Goal: Transaction & Acquisition: Purchase product/service

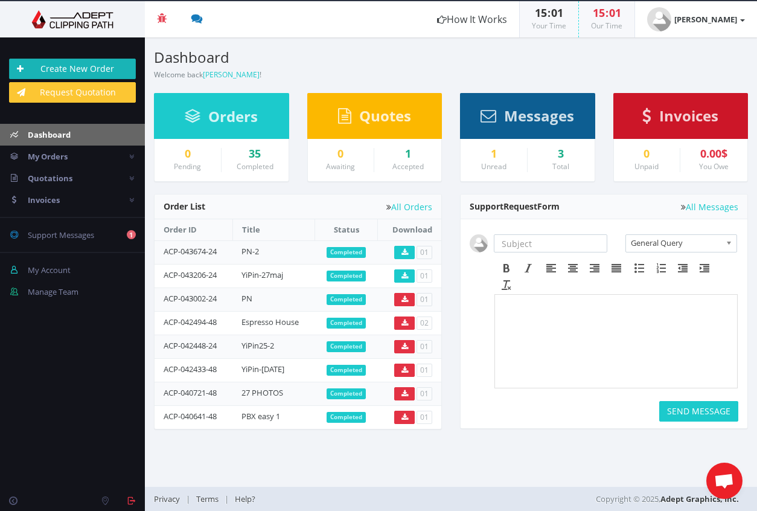
click at [77, 70] on link "Create New Order" at bounding box center [72, 69] width 127 height 21
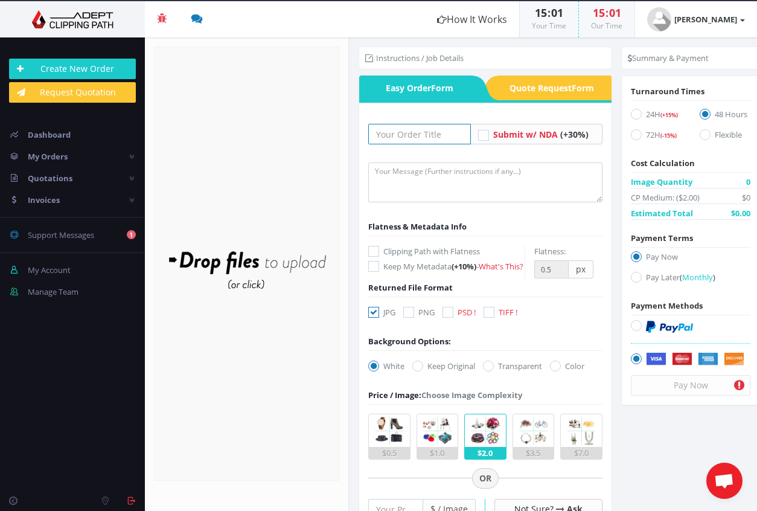
click at [396, 134] on input "text" at bounding box center [419, 134] width 103 height 21
type input "Nabo25"
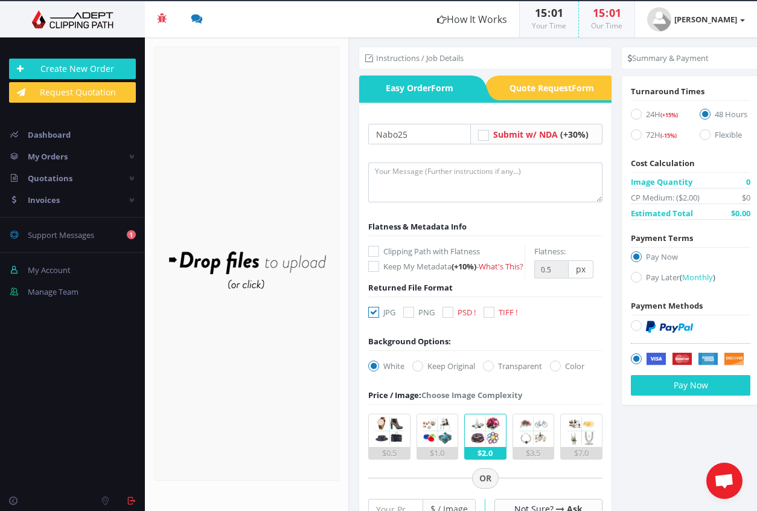
click at [247, 188] on form "Drop files here to upload" at bounding box center [246, 263] width 185 height 434
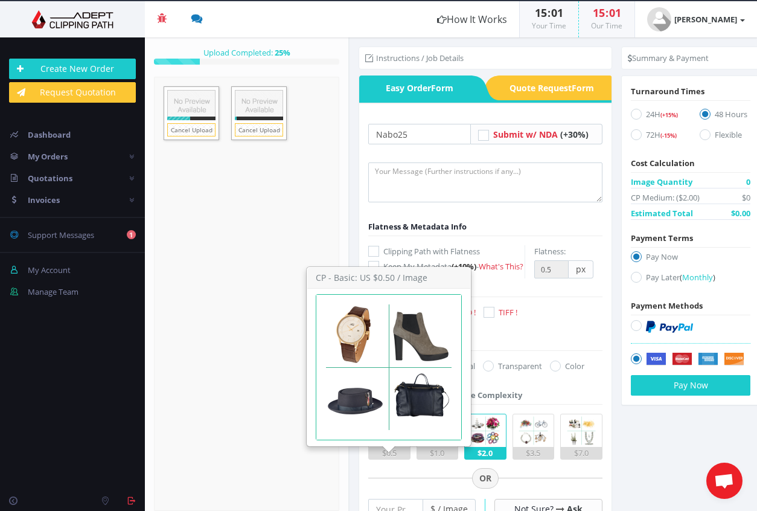
click at [387, 447] on img at bounding box center [389, 430] width 33 height 33
click at [0, 0] on input "$0.5" at bounding box center [0, 0] width 0 height 0
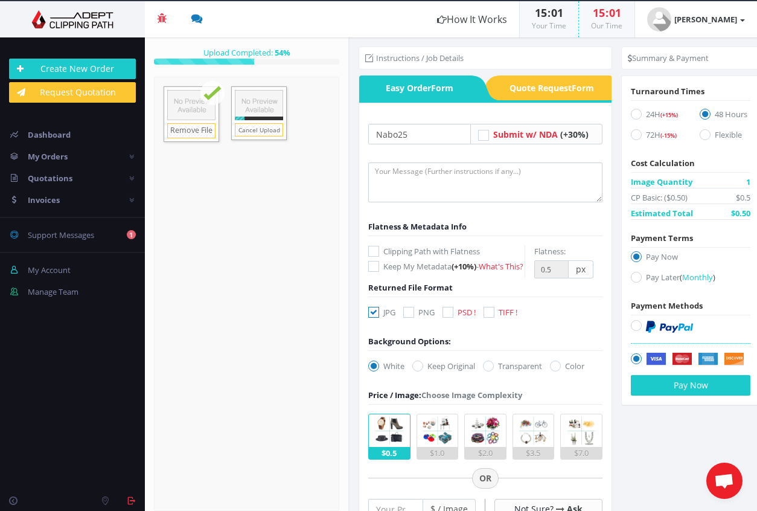
click at [449, 250] on label "Clipping Path with Flatness" at bounding box center [446, 251] width 156 height 12
click at [379, 250] on input "Clipping Path with Flatness" at bounding box center [375, 251] width 8 height 8
checkbox input "true"
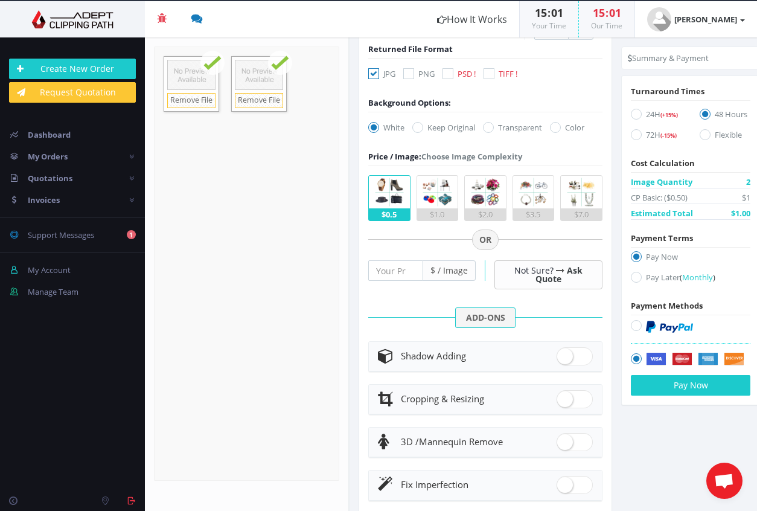
scroll to position [259, 0]
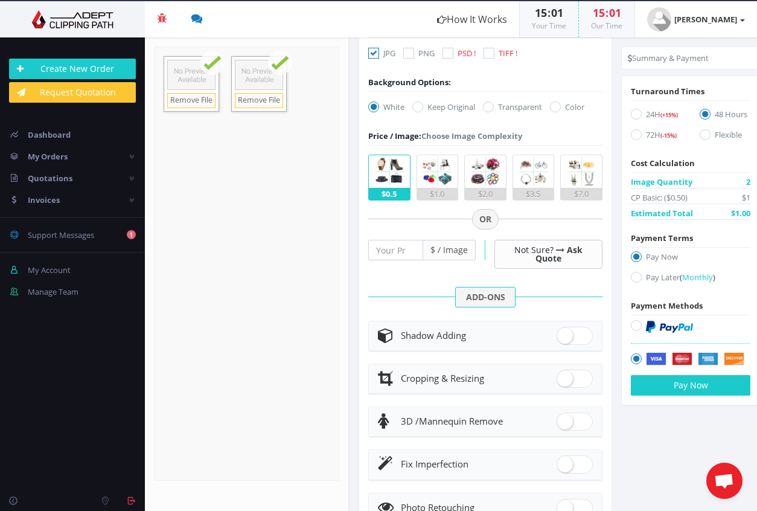
click at [578, 345] on span at bounding box center [574, 336] width 36 height 18
click at [564, 337] on input "checkbox" at bounding box center [560, 333] width 8 height 8
checkbox input "true"
radio input "true"
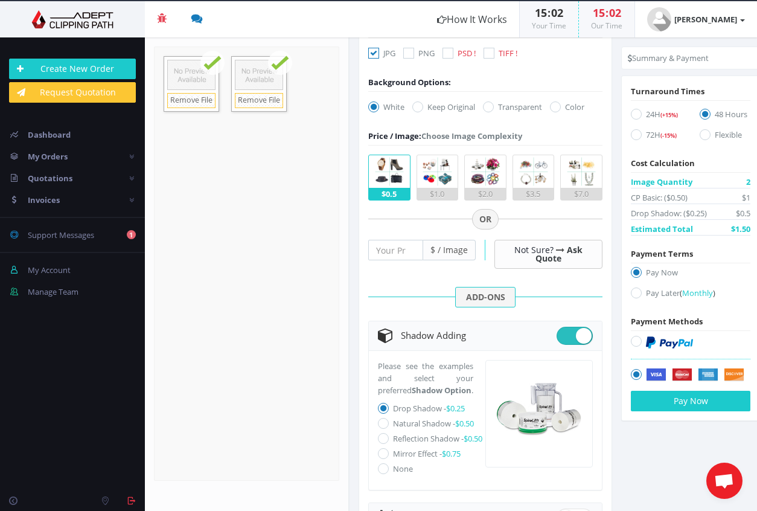
click at [383, 429] on icon at bounding box center [383, 423] width 11 height 11
click at [383, 427] on input "Natural Shadow - $0.50" at bounding box center [385, 423] width 8 height 8
radio input "true"
click at [383, 413] on icon at bounding box center [383, 408] width 11 height 11
click at [383, 412] on input "Drop Shadow - $0.25" at bounding box center [385, 408] width 8 height 8
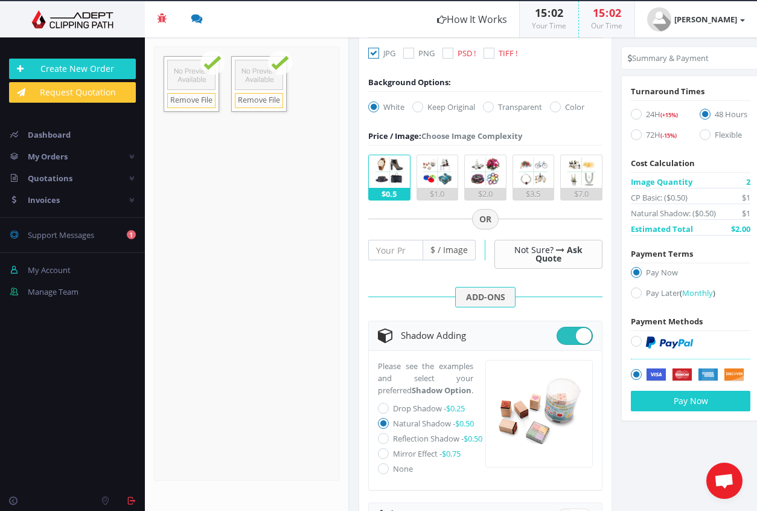
radio input "true"
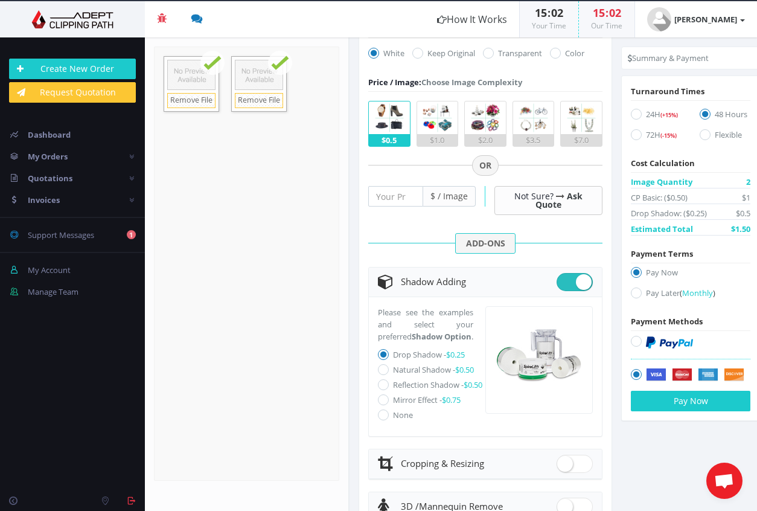
scroll to position [317, 0]
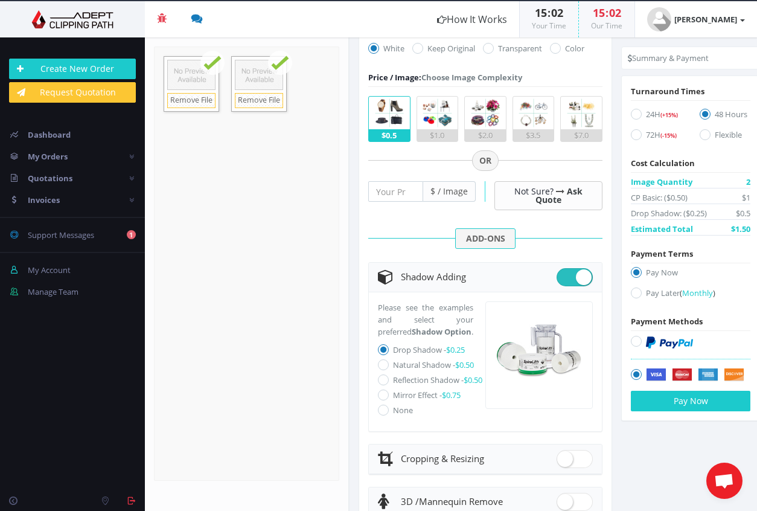
click at [414, 370] on label "Natural Shadow - $0.50" at bounding box center [433, 364] width 81 height 11
click at [389, 369] on input "Natural Shadow - $0.50" at bounding box center [385, 365] width 8 height 8
radio input "true"
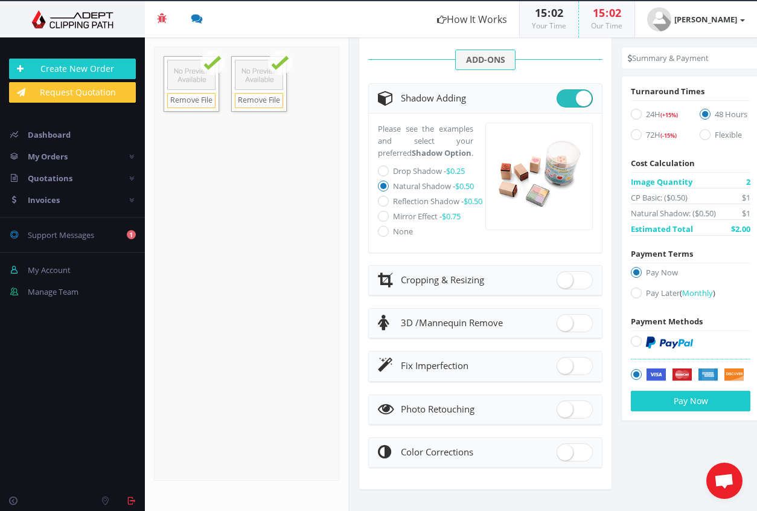
scroll to position [518, 0]
click at [683, 403] on button "Pay Now" at bounding box center [691, 401] width 120 height 21
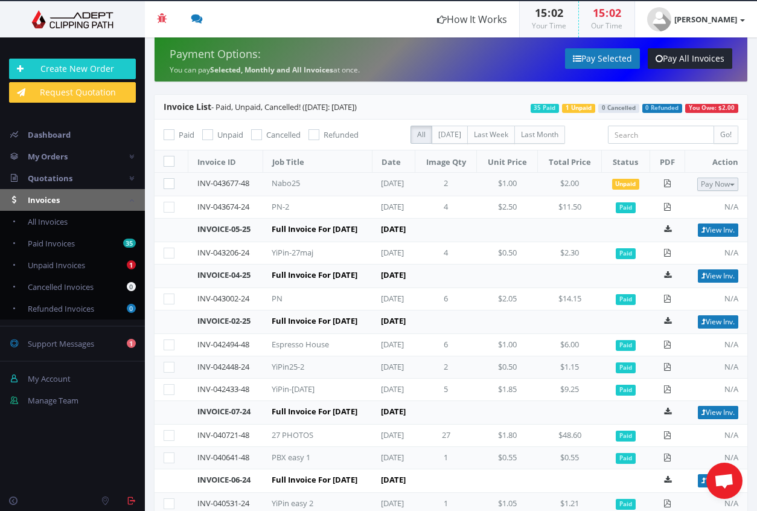
click at [730, 183] on span "button" at bounding box center [732, 184] width 5 height 2
click at [232, 182] on link "INV-043677-48" at bounding box center [223, 182] width 52 height 11
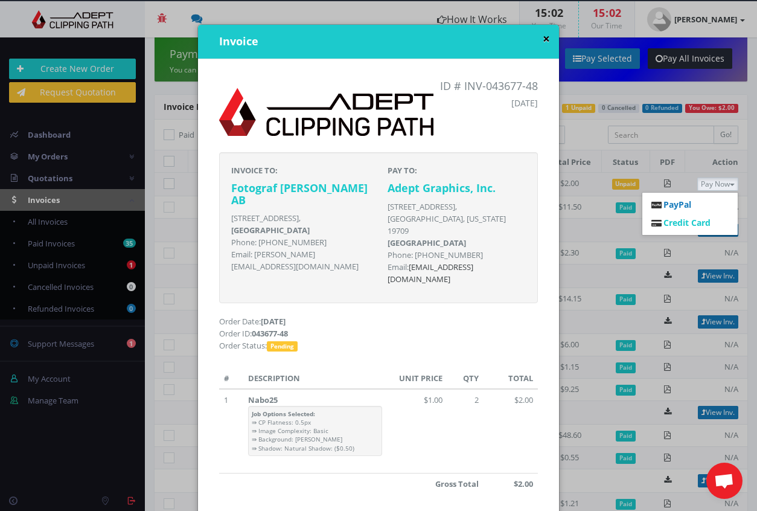
click at [543, 37] on button "×" at bounding box center [546, 39] width 7 height 13
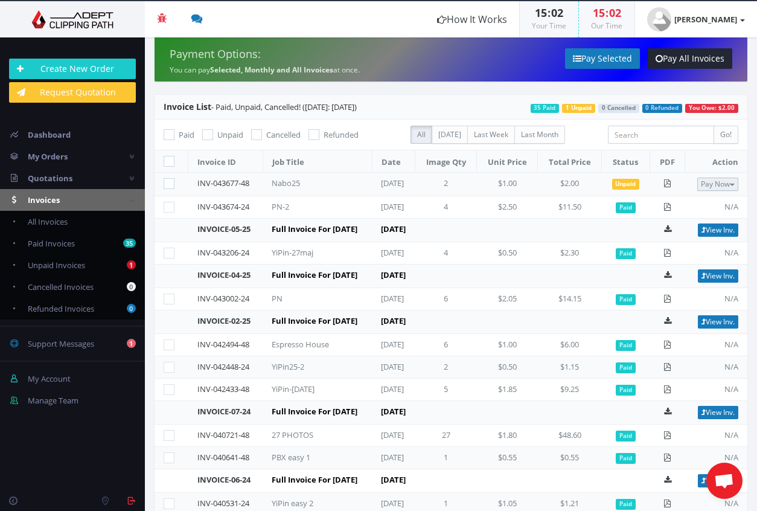
click at [718, 183] on button "Pay Now" at bounding box center [717, 183] width 41 height 13
click at [677, 222] on span "Credit Card" at bounding box center [686, 222] width 47 height 11
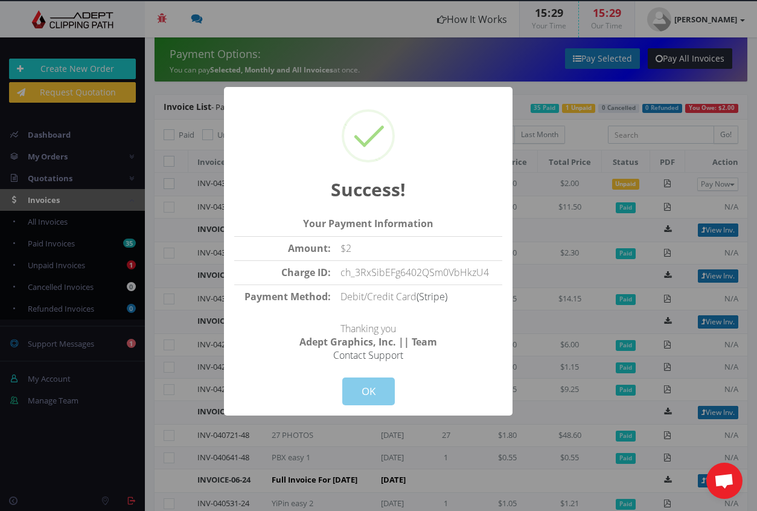
click at [368, 389] on button "OK" at bounding box center [368, 391] width 53 height 28
